Goal: Navigation & Orientation: Find specific page/section

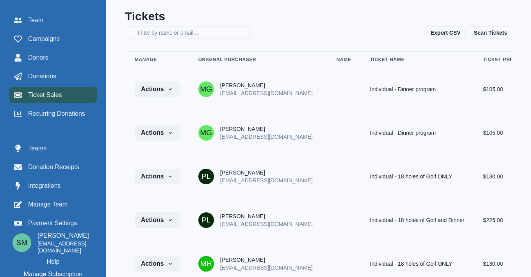
scroll to position [0, 57]
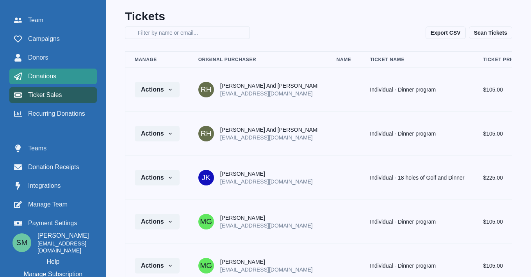
click at [56, 74] on span "Donations" at bounding box center [42, 76] width 28 height 9
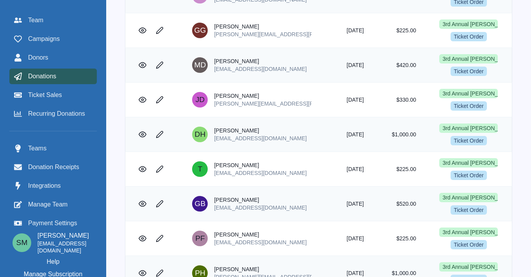
scroll to position [1440, 0]
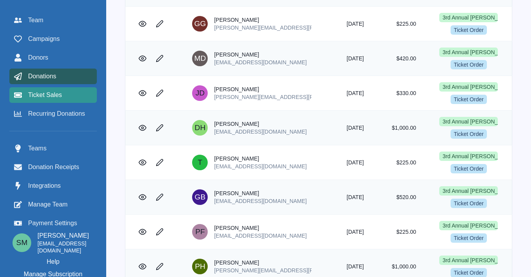
click at [52, 95] on span "Ticket Sales" at bounding box center [45, 95] width 34 height 9
